Goal: Use online tool/utility

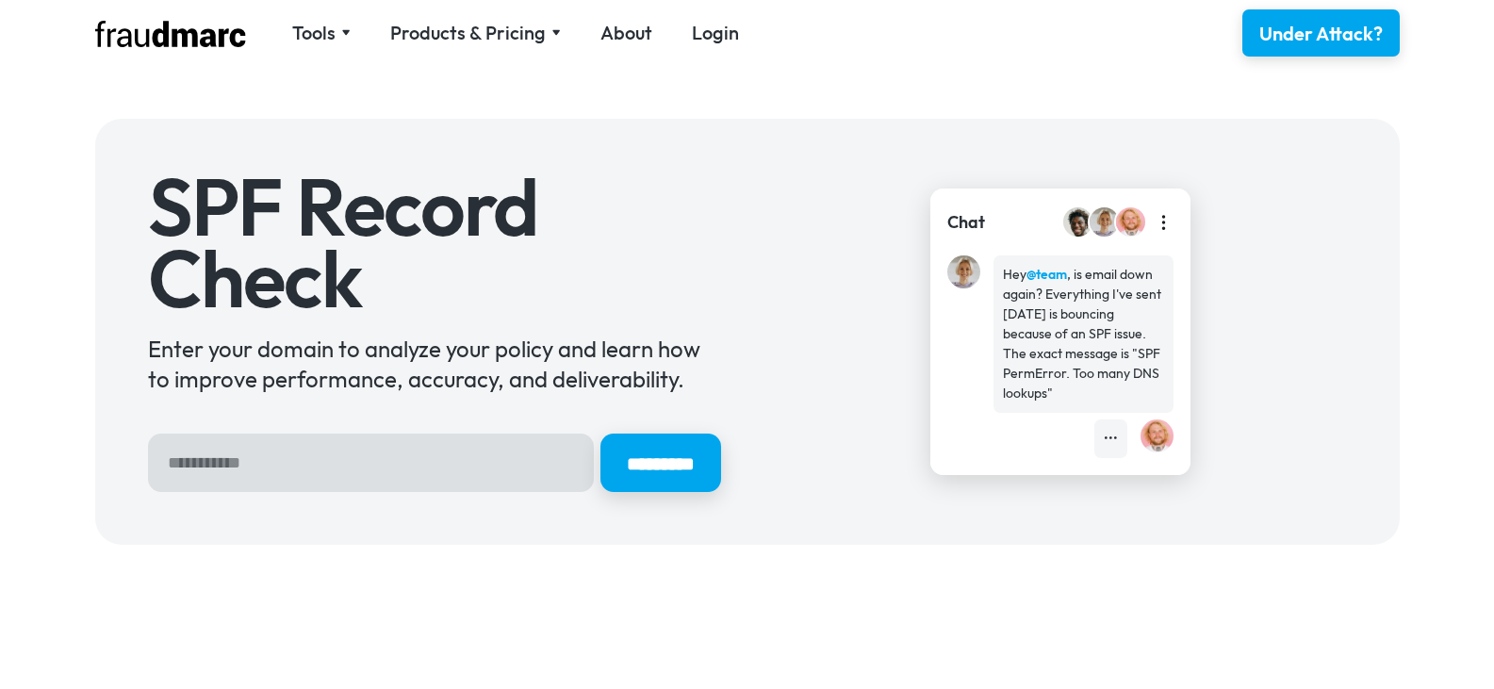
click at [355, 473] on input "Hero Sign Up Form" at bounding box center [371, 462] width 446 height 58
type input "**********"
click at [600, 433] on input "*********" at bounding box center [660, 462] width 121 height 58
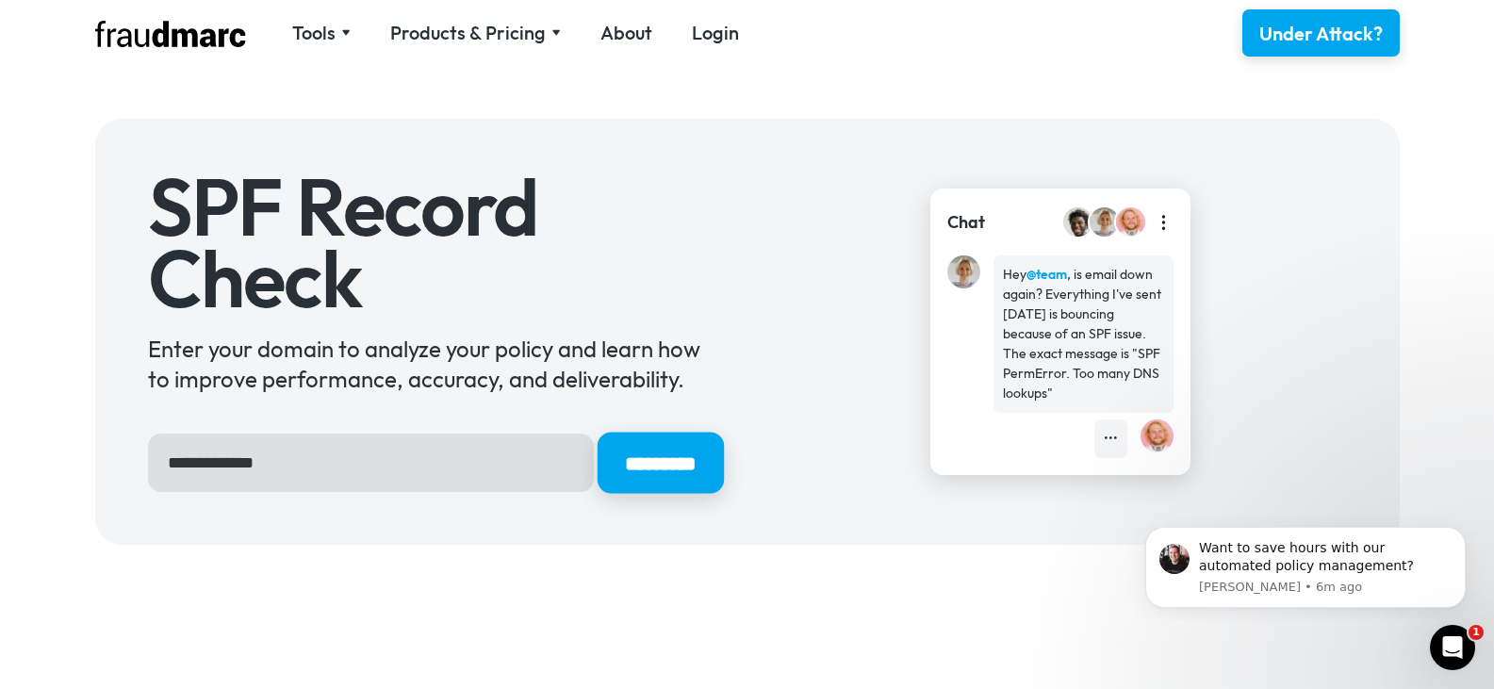
click at [665, 473] on input "*********" at bounding box center [659, 463] width 126 height 61
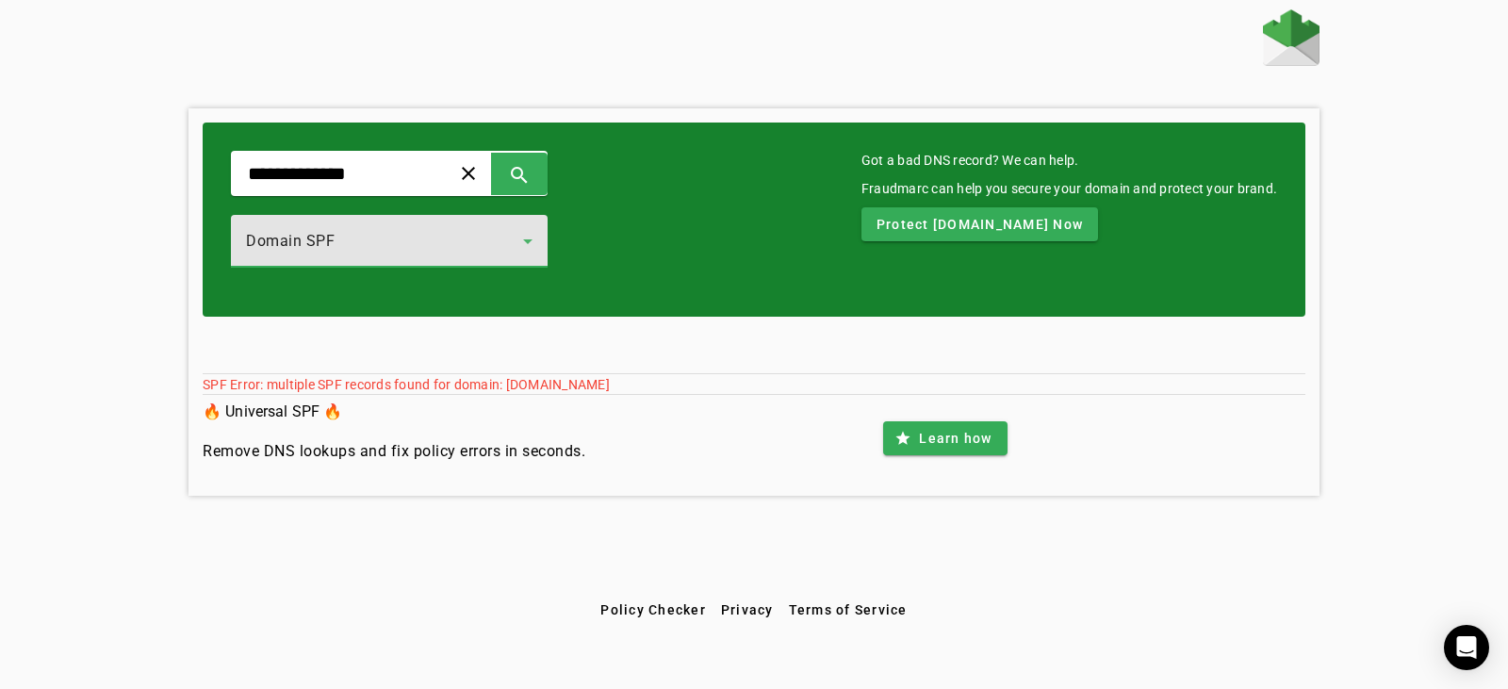
click at [493, 236] on div "Domain SPF" at bounding box center [384, 241] width 277 height 23
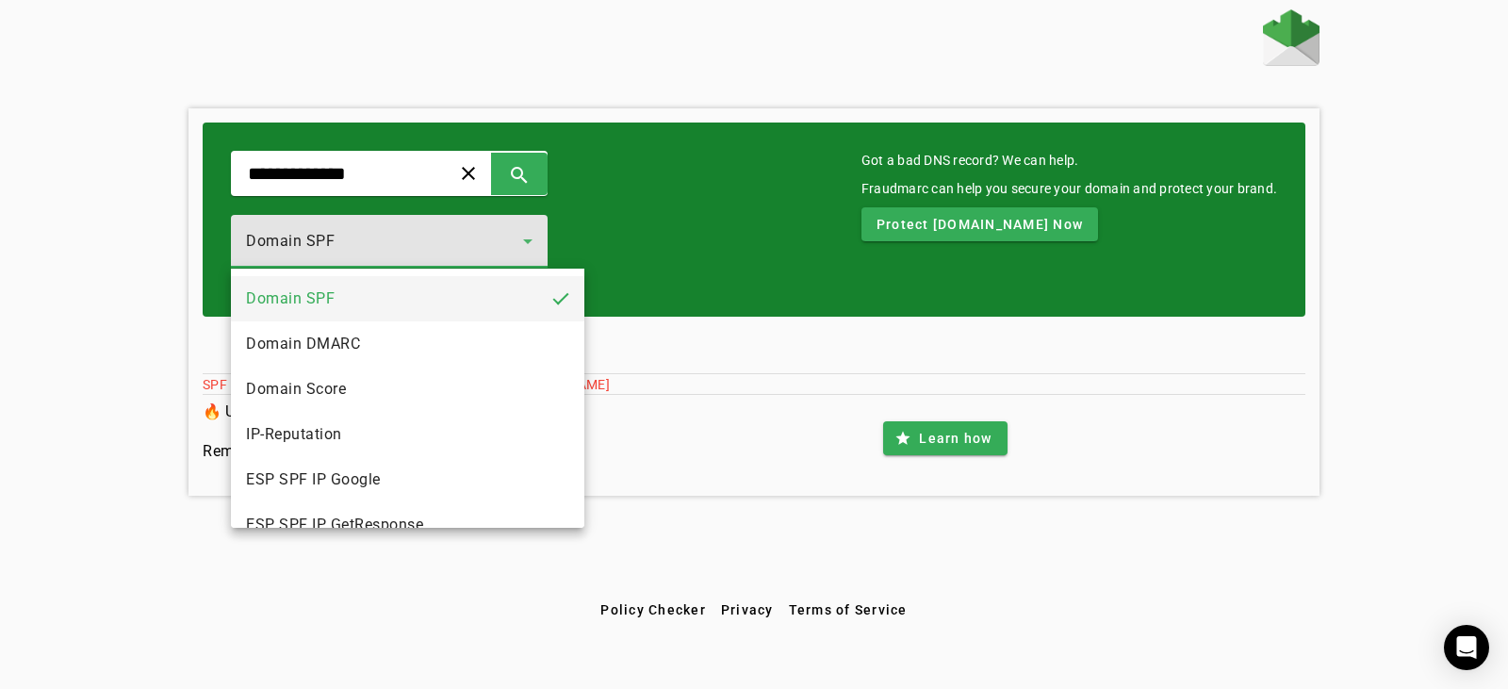
click at [493, 236] on div at bounding box center [754, 344] width 1508 height 689
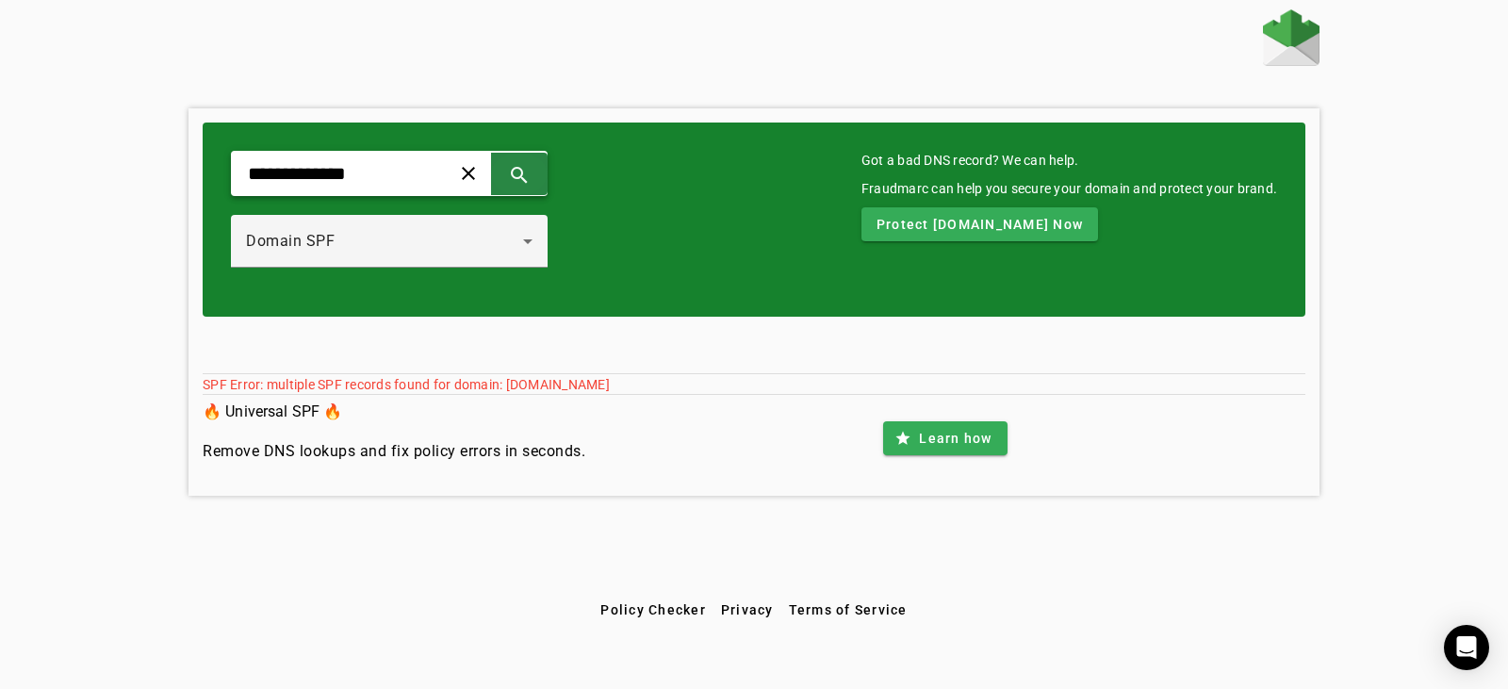
click at [542, 182] on span at bounding box center [519, 173] width 45 height 45
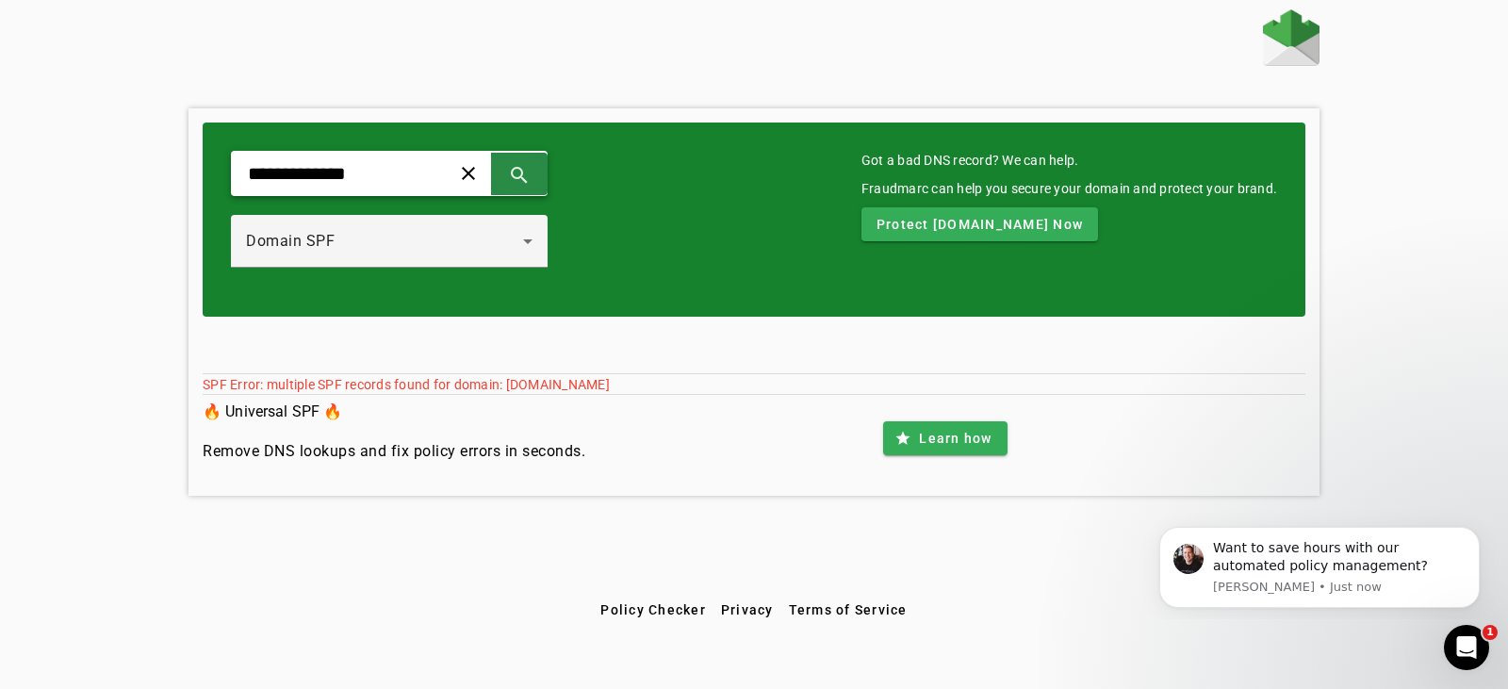
click at [542, 178] on span at bounding box center [519, 173] width 45 height 45
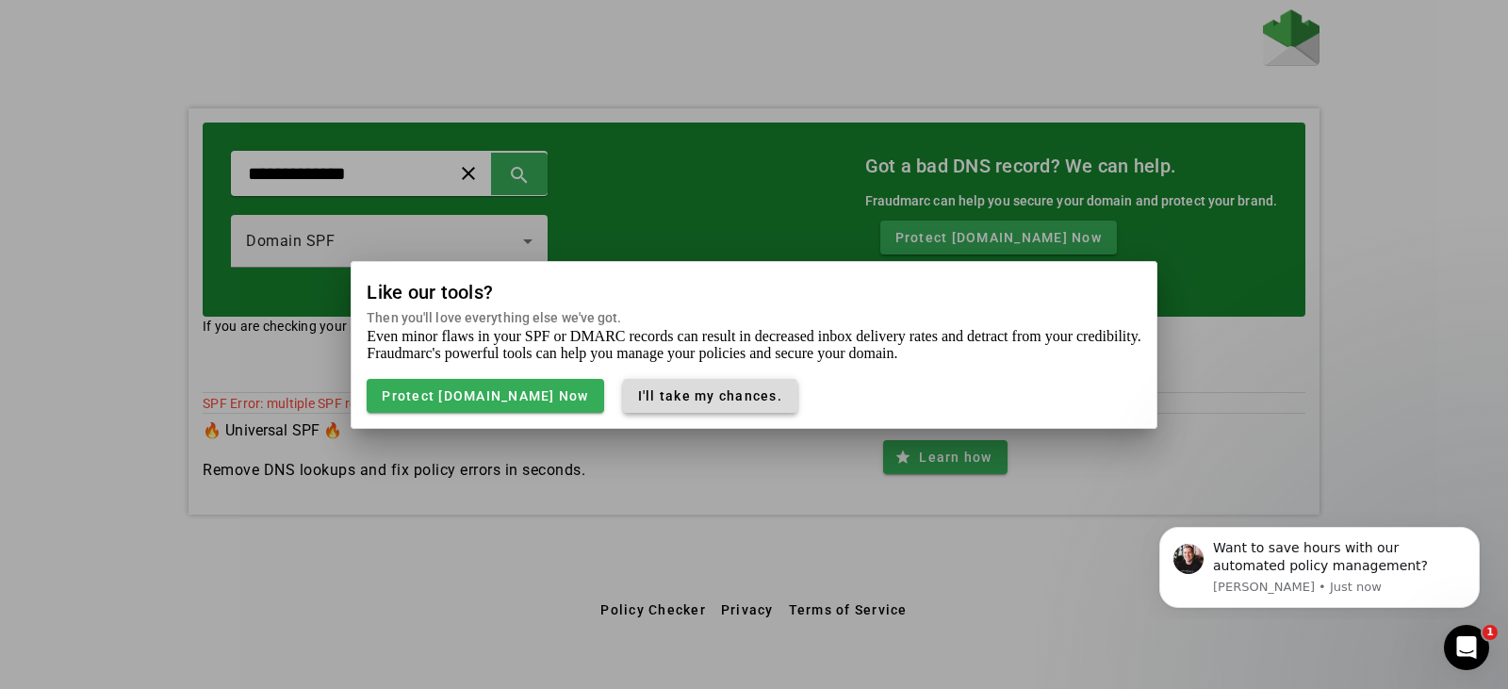
click at [645, 399] on span "I'll take my chances." at bounding box center [710, 395] width 144 height 15
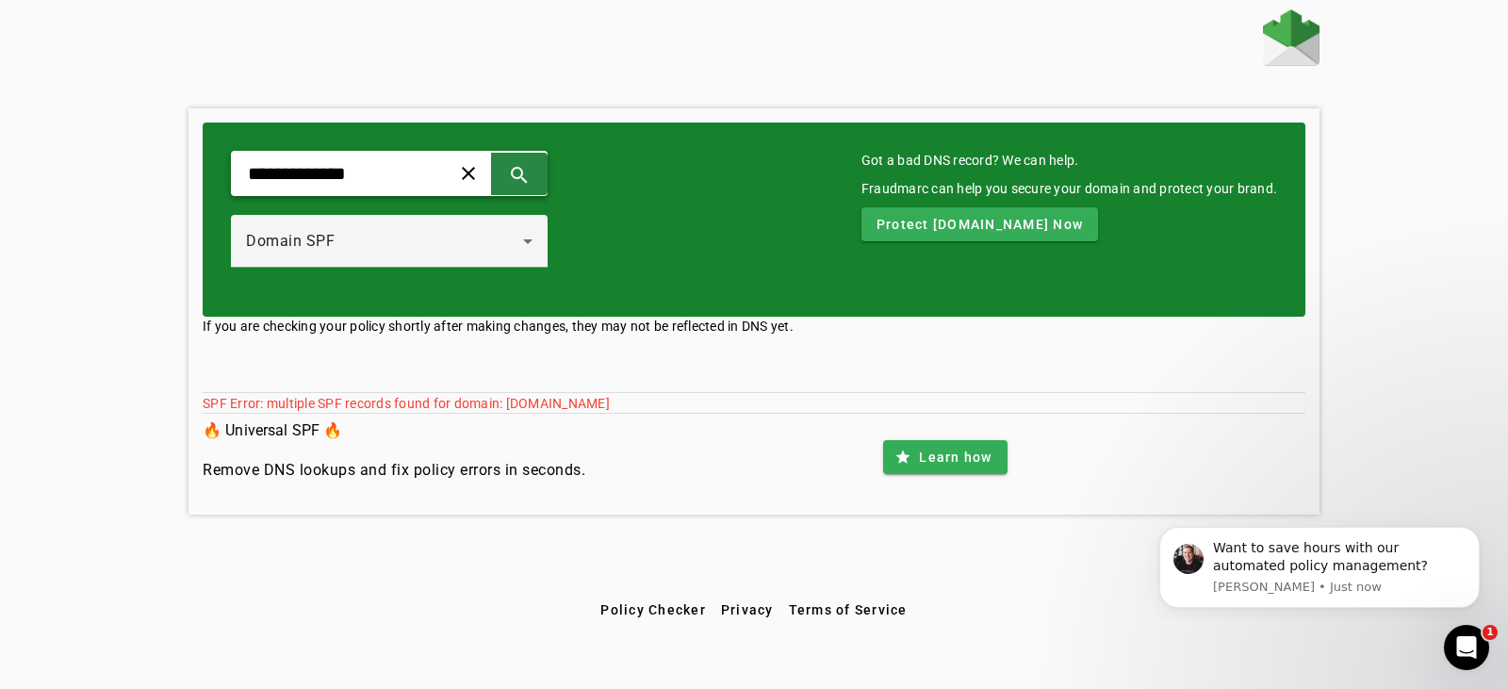
click at [542, 177] on span at bounding box center [519, 173] width 45 height 45
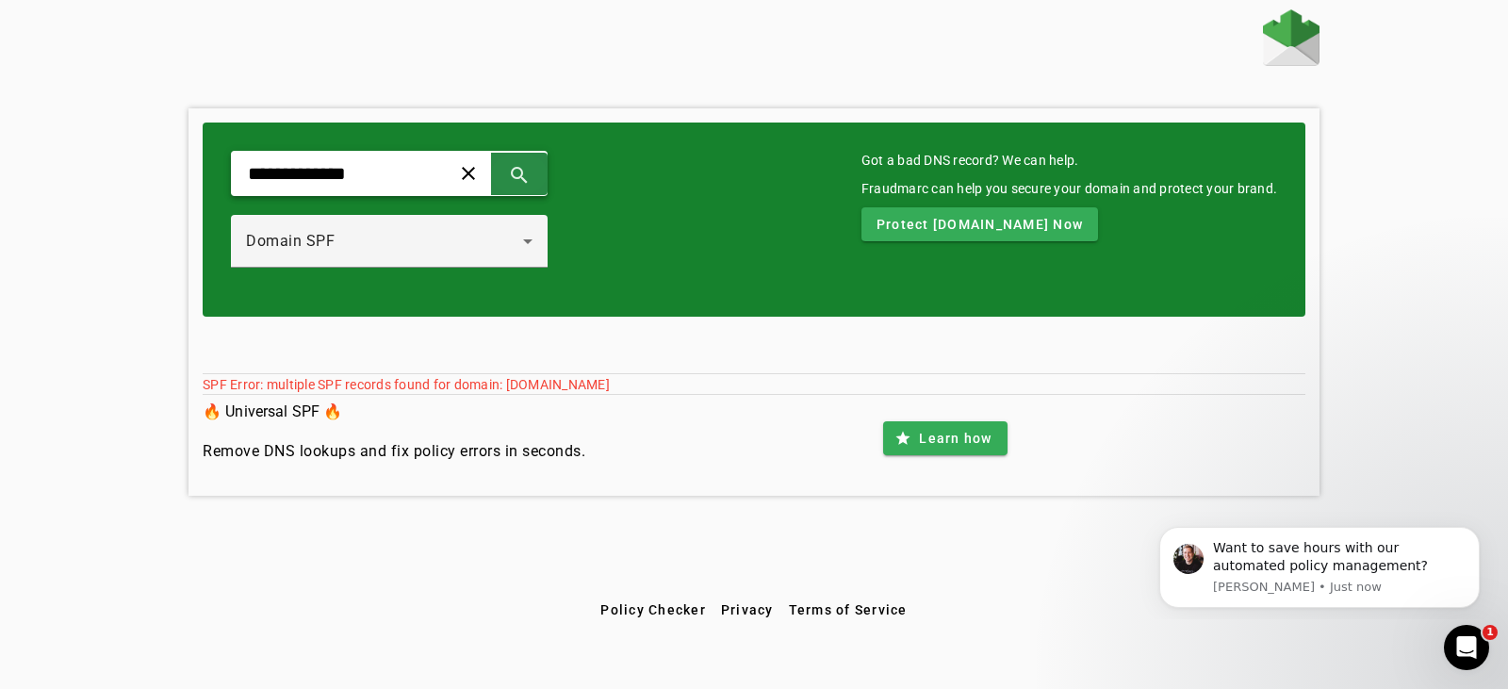
click at [542, 175] on span at bounding box center [519, 173] width 45 height 45
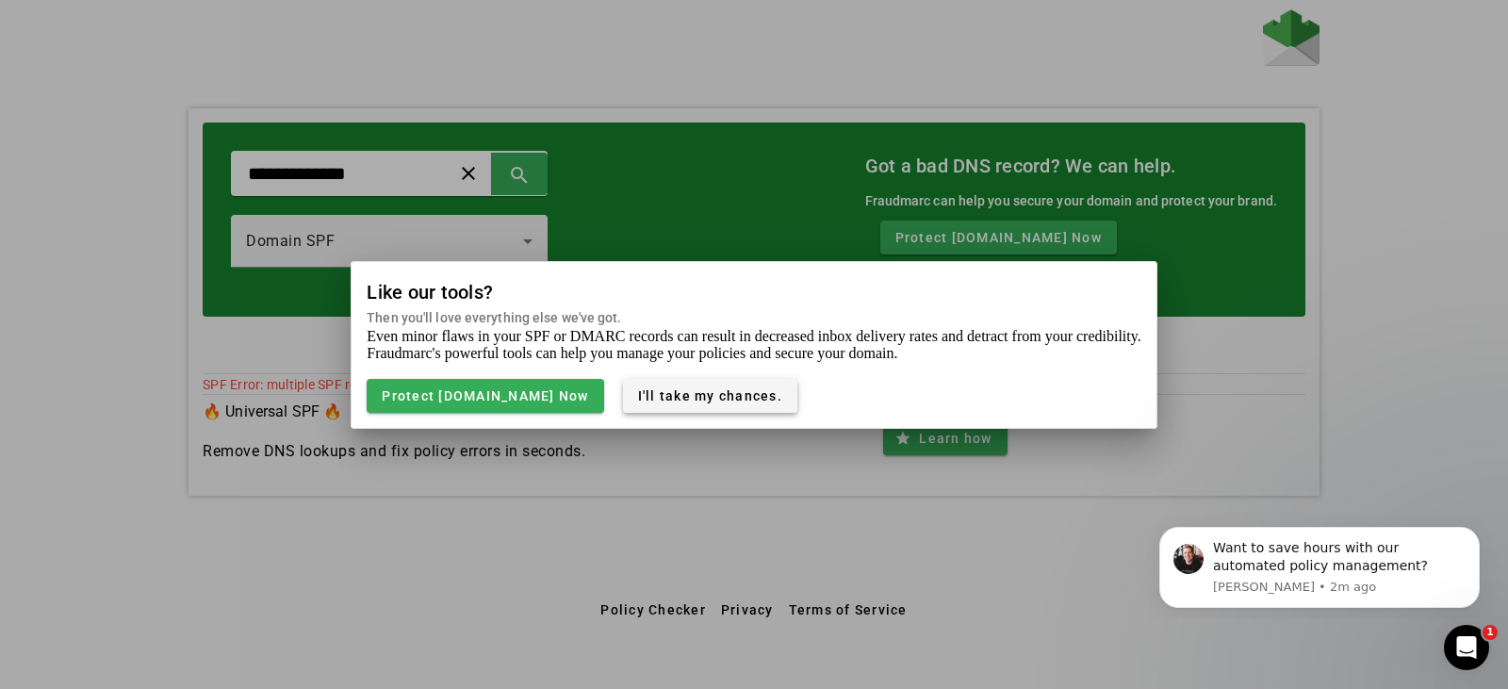
click at [690, 395] on span "I'll take my chances." at bounding box center [710, 395] width 144 height 15
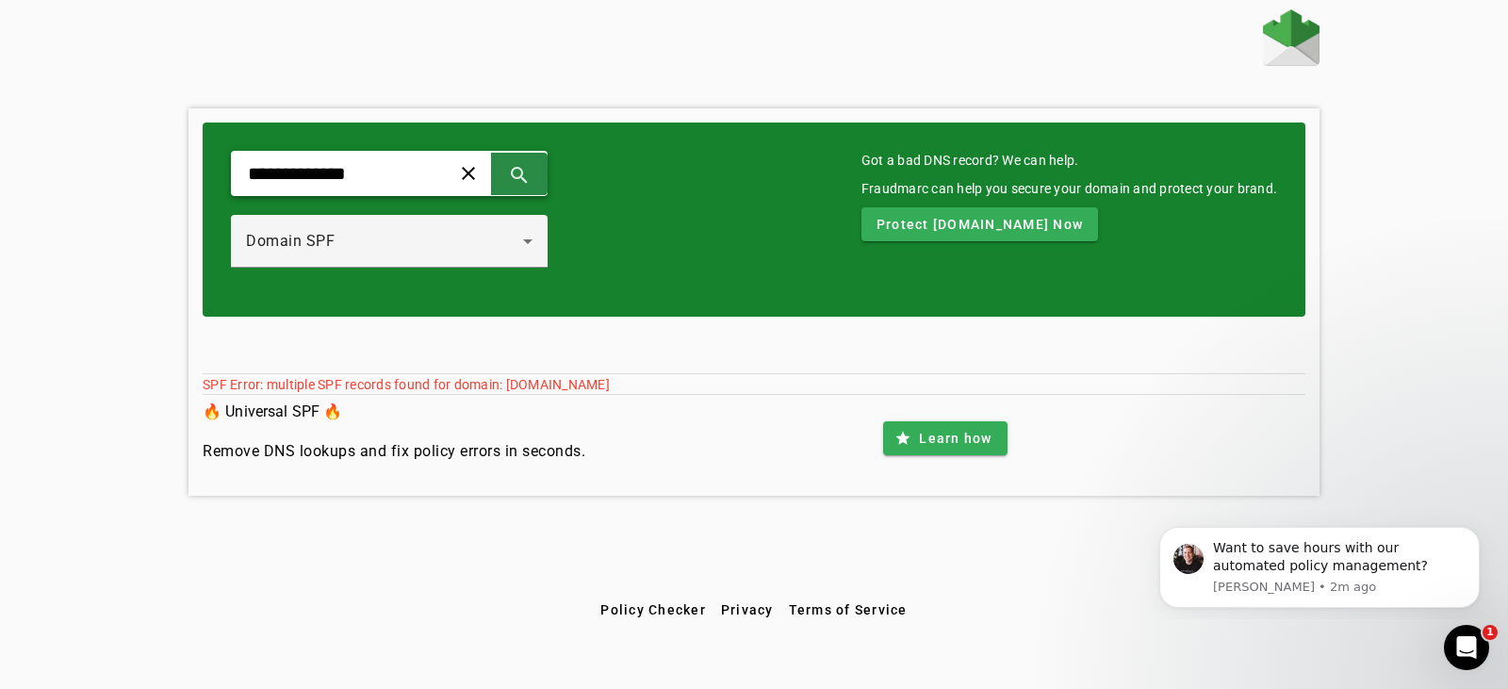
click at [542, 174] on span at bounding box center [519, 173] width 45 height 45
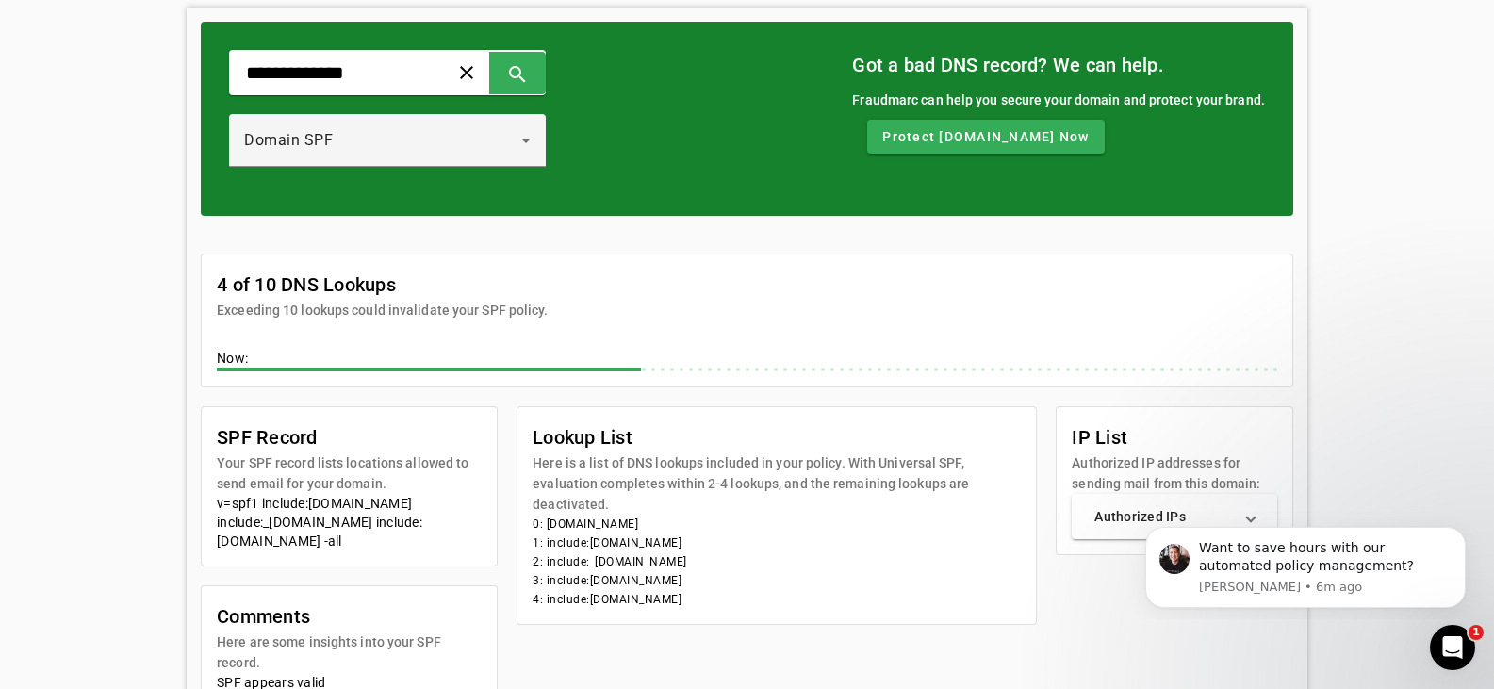
scroll to position [240, 0]
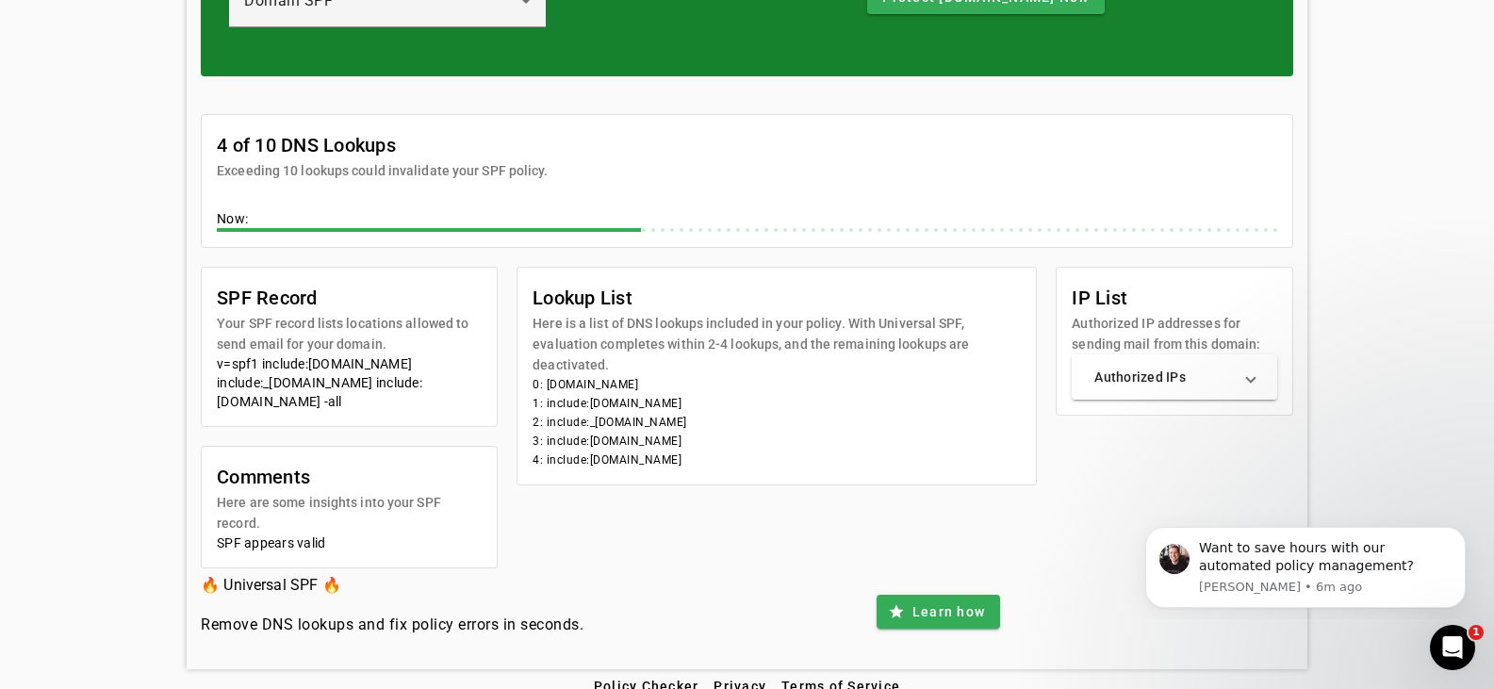
click at [1216, 369] on mat-panel-title "Authorized IPs" at bounding box center [1163, 376] width 138 height 19
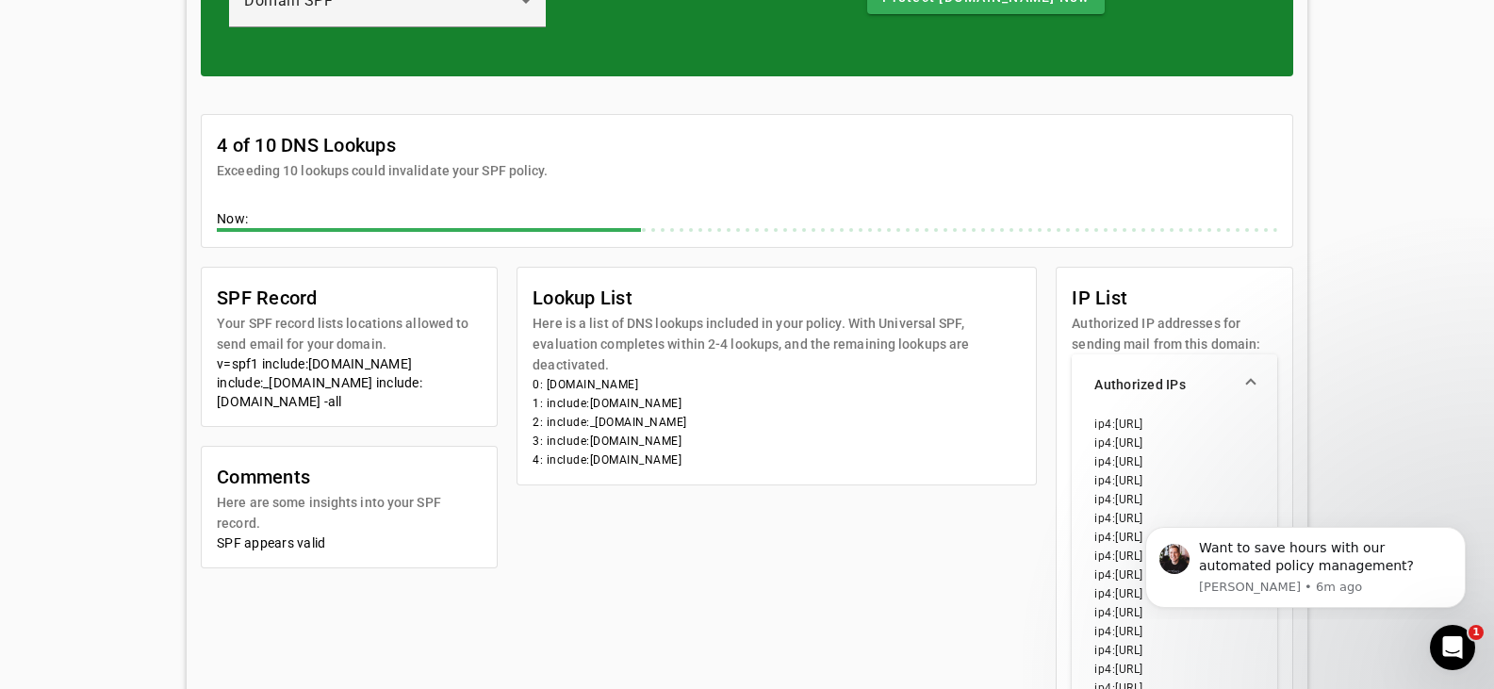
click at [1216, 369] on mat-expansion-panel-header "Authorized IPs" at bounding box center [1173, 384] width 205 height 60
